Goal: Check status

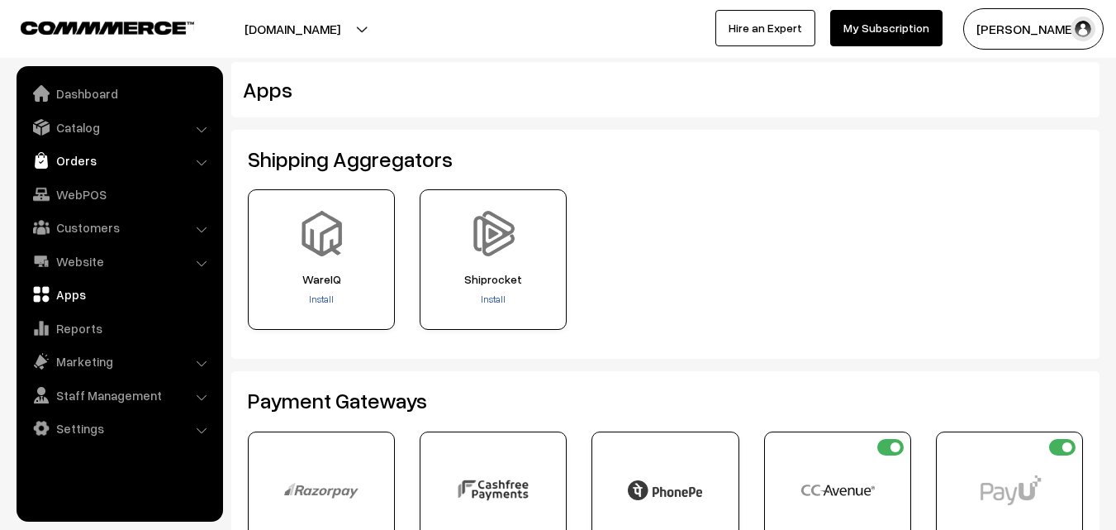
click at [97, 164] on link "Orders" at bounding box center [119, 160] width 197 height 30
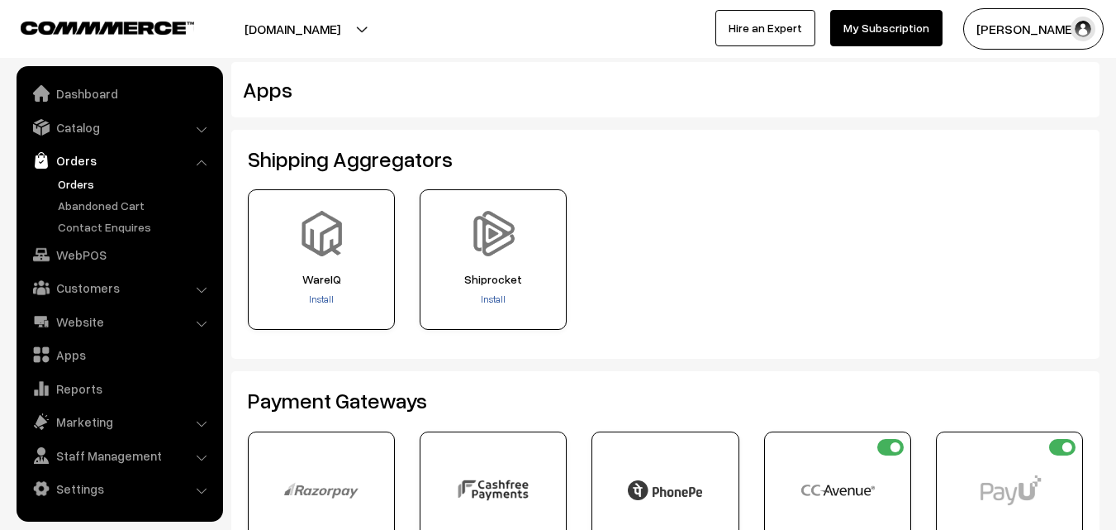
click at [85, 188] on link "Orders" at bounding box center [136, 183] width 164 height 17
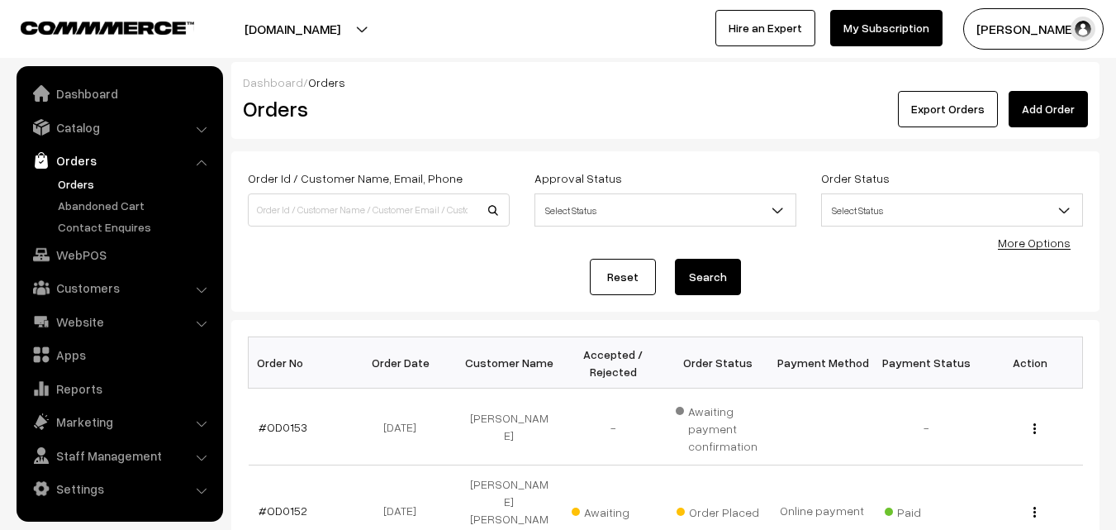
scroll to position [165, 0]
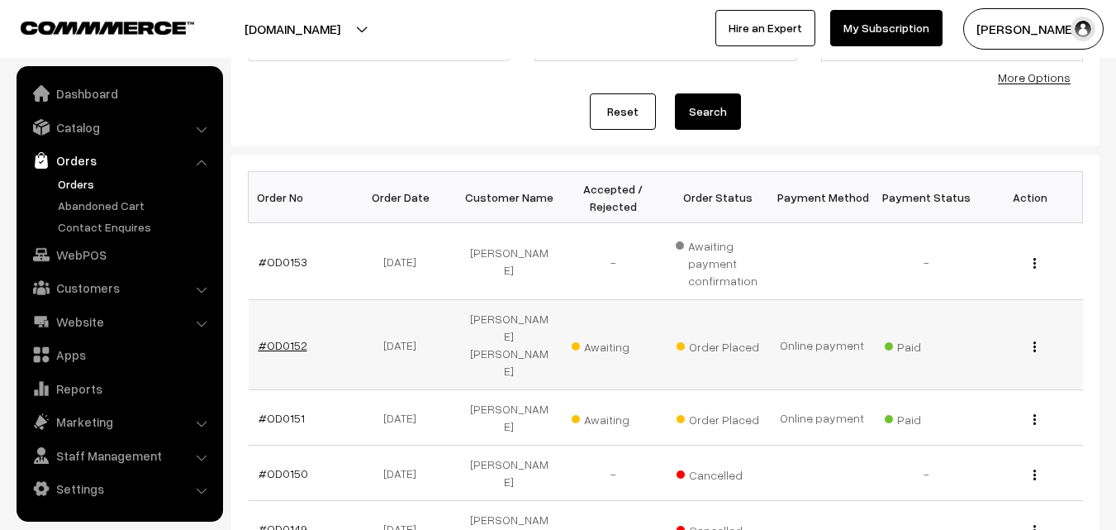
click at [278, 339] on link "#OD0152" at bounding box center [283, 345] width 49 height 14
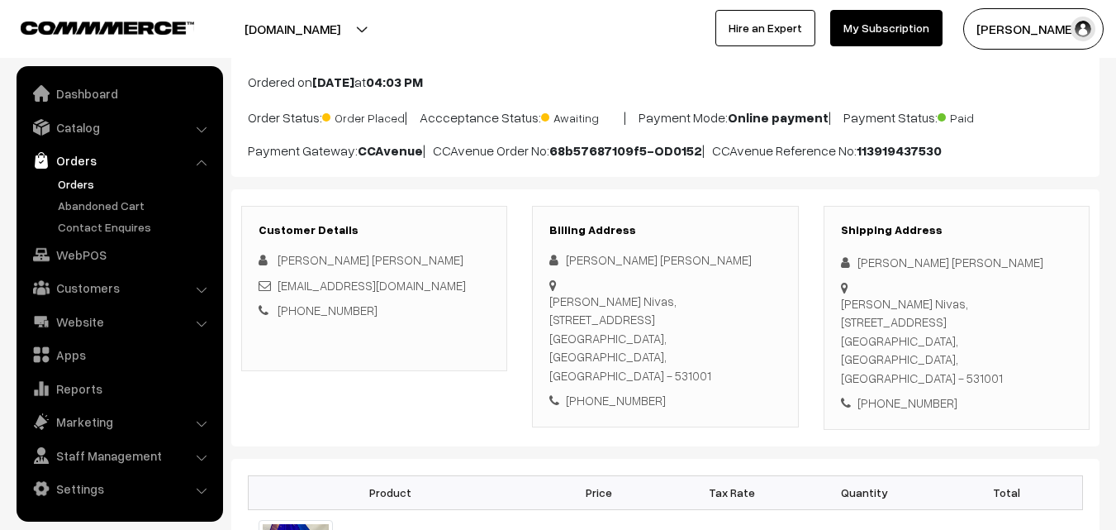
scroll to position [83, 0]
